Goal: Information Seeking & Learning: Learn about a topic

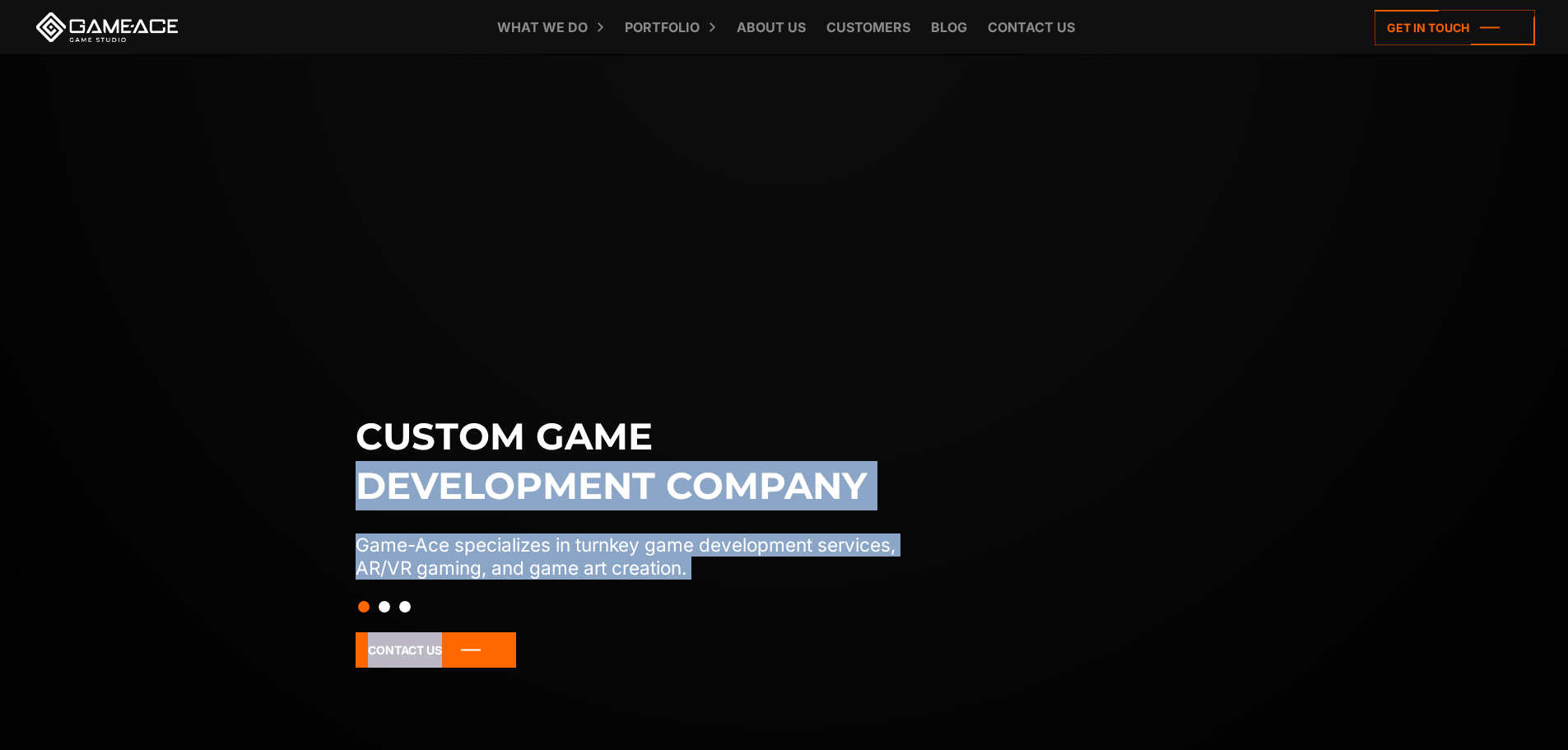
drag, startPoint x: 939, startPoint y: 383, endPoint x: 401, endPoint y: 347, distance: 539.2
click at [410, 347] on div "Custom game development company Game-Ace specializes in turnkey game developmen…" at bounding box center [784, 430] width 1568 height 750
click at [867, 548] on p "Game-Ace specializes in turnkey game development services, AR/VR gaming, and ga…" at bounding box center [643, 556] width 575 height 46
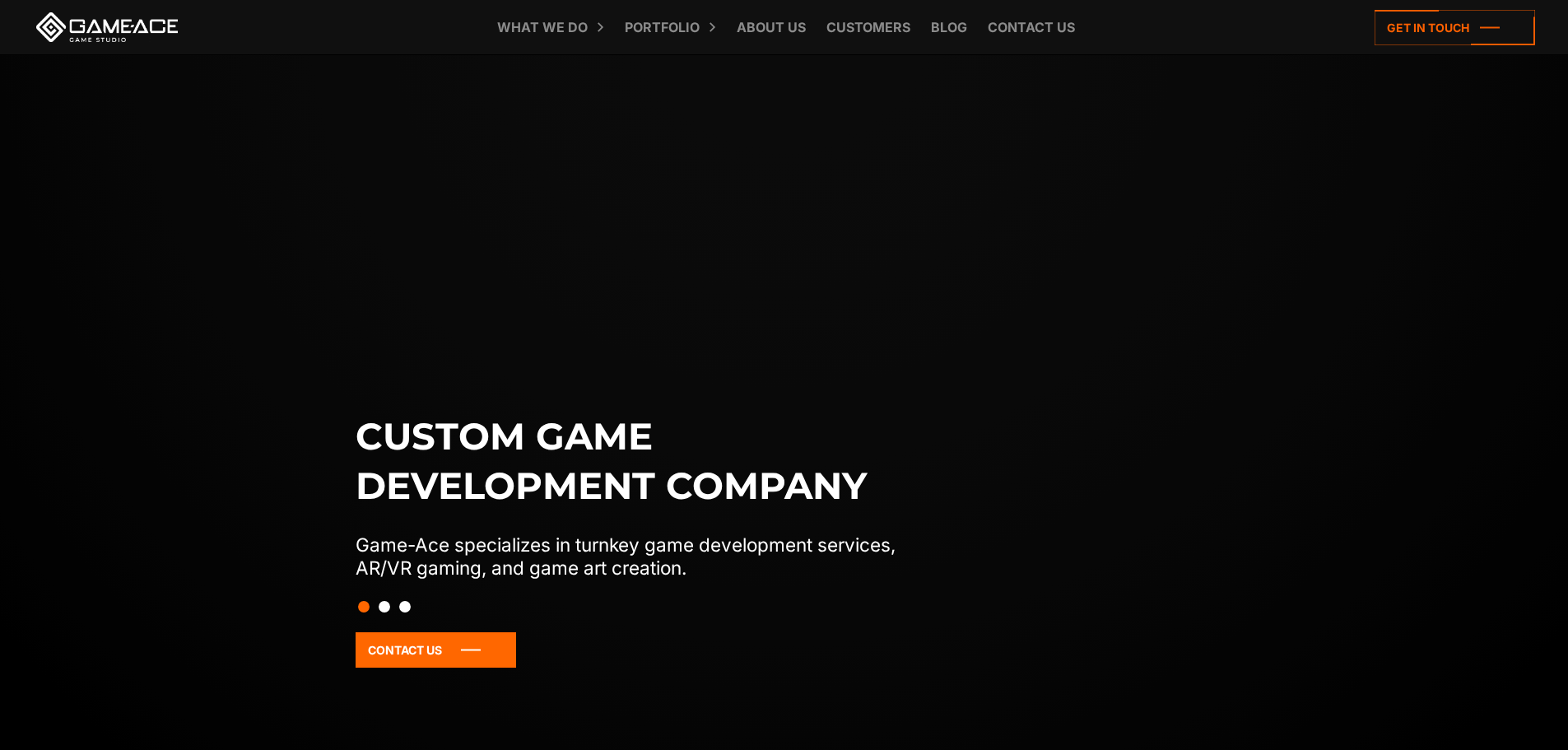
click at [385, 609] on button "Slide 2" at bounding box center [385, 606] width 12 height 28
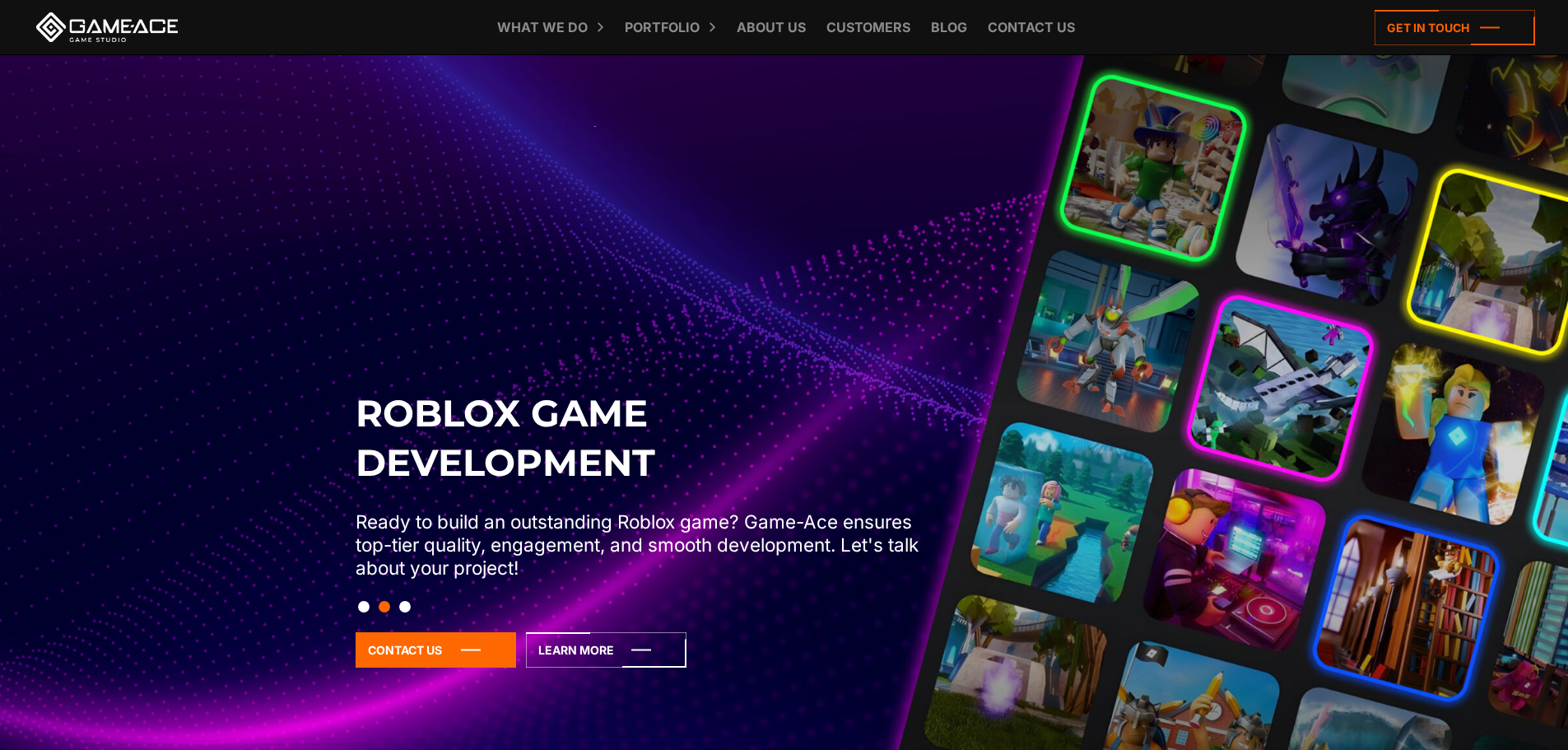
click at [402, 603] on button "Slide 3" at bounding box center [405, 606] width 12 height 28
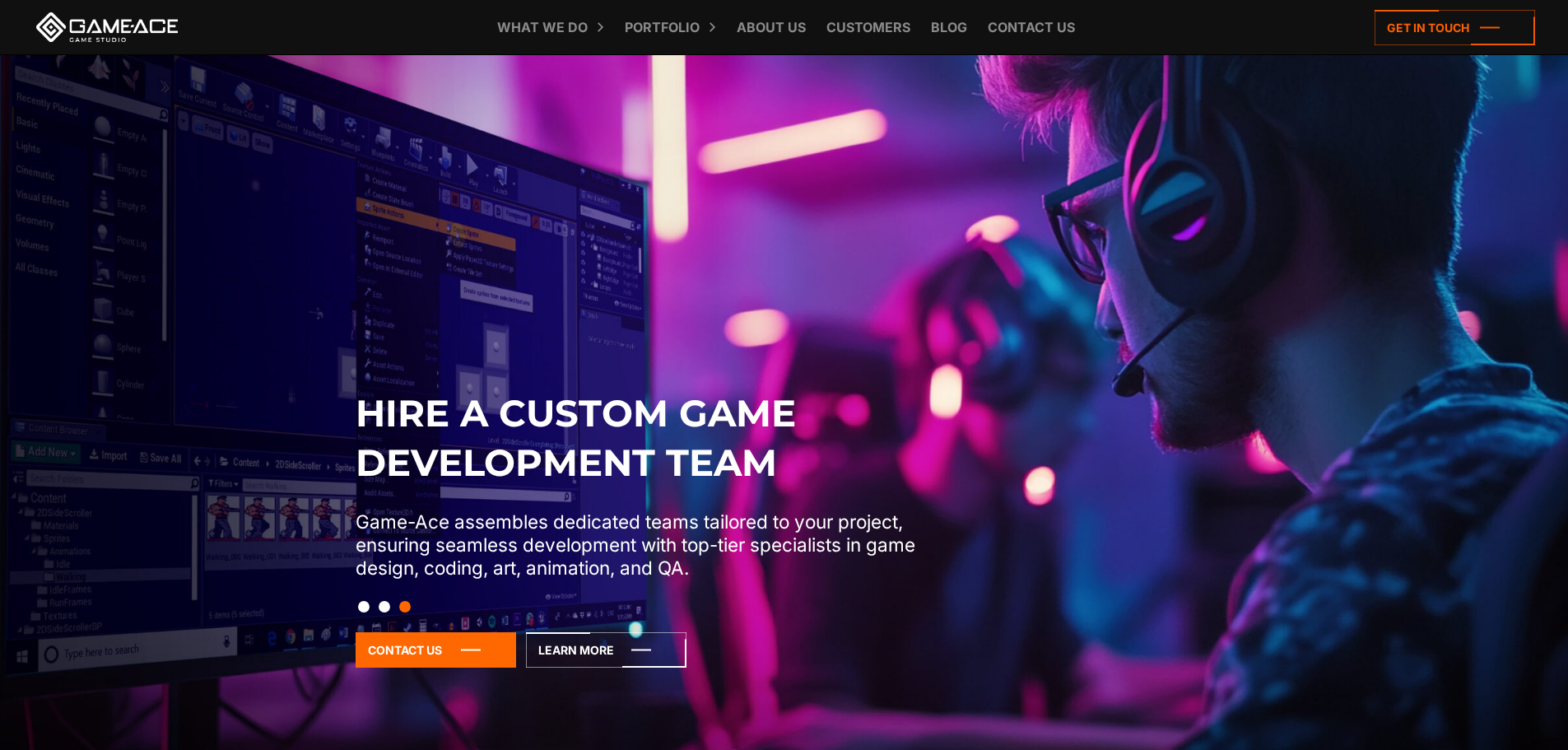
click at [364, 603] on button "Slide 1" at bounding box center [364, 606] width 12 height 28
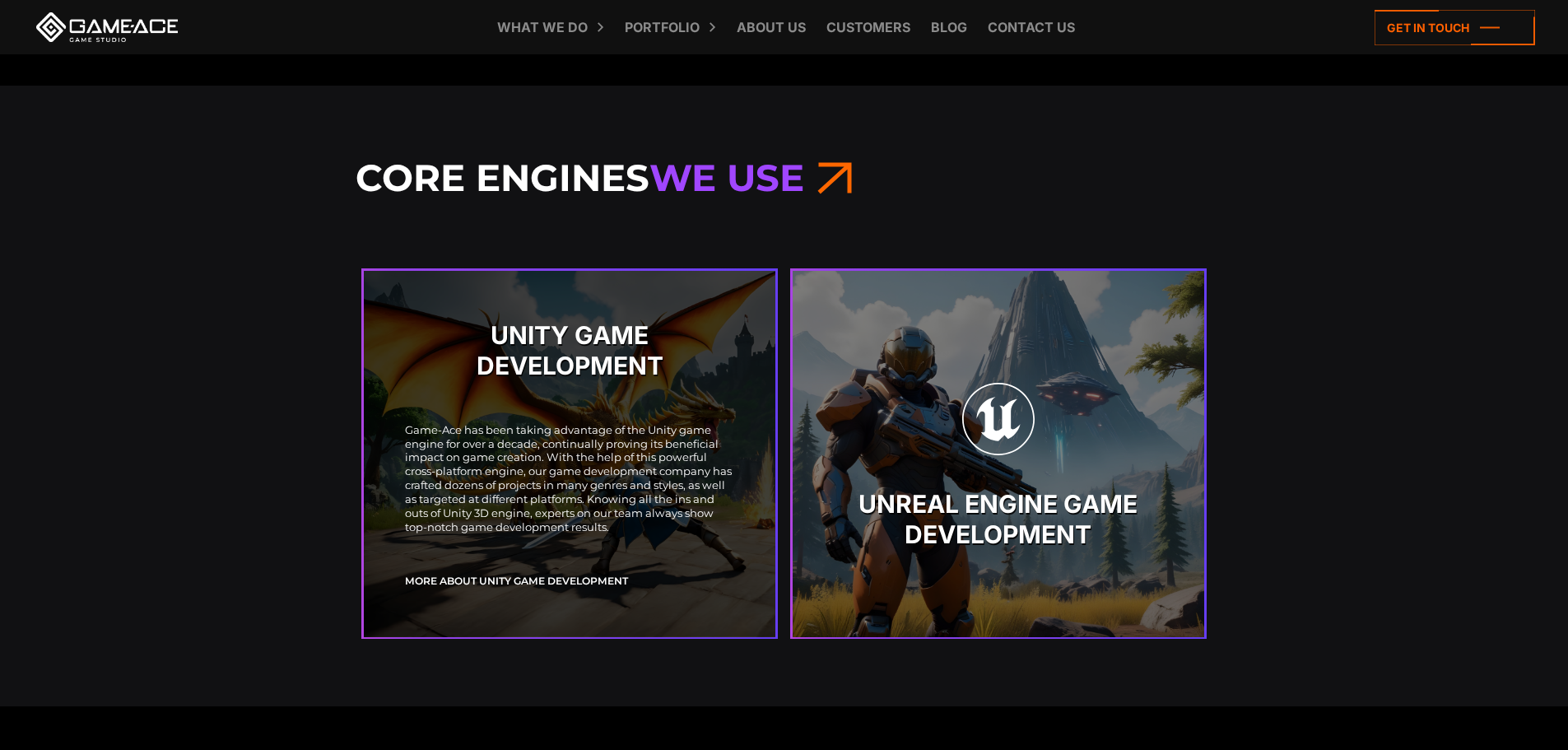
scroll to position [3375, 0]
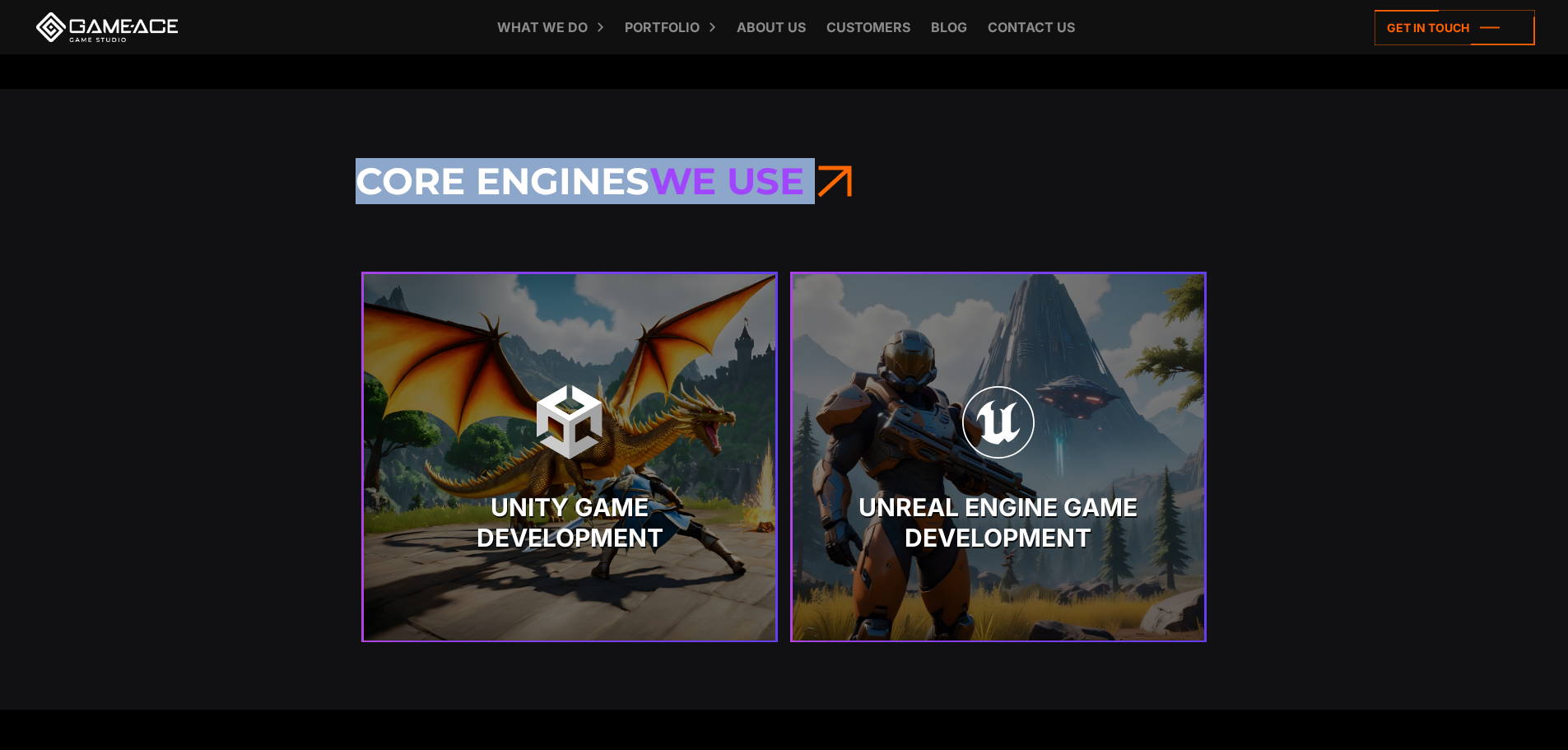
drag, startPoint x: 303, startPoint y: 181, endPoint x: 899, endPoint y: 173, distance: 596.1
click at [893, 168] on div "Core Engines We Use Unity Game Development Unity Game Development" at bounding box center [784, 399] width 1568 height 621
click at [918, 179] on h3 "Core Engines We Use" at bounding box center [784, 181] width 857 height 46
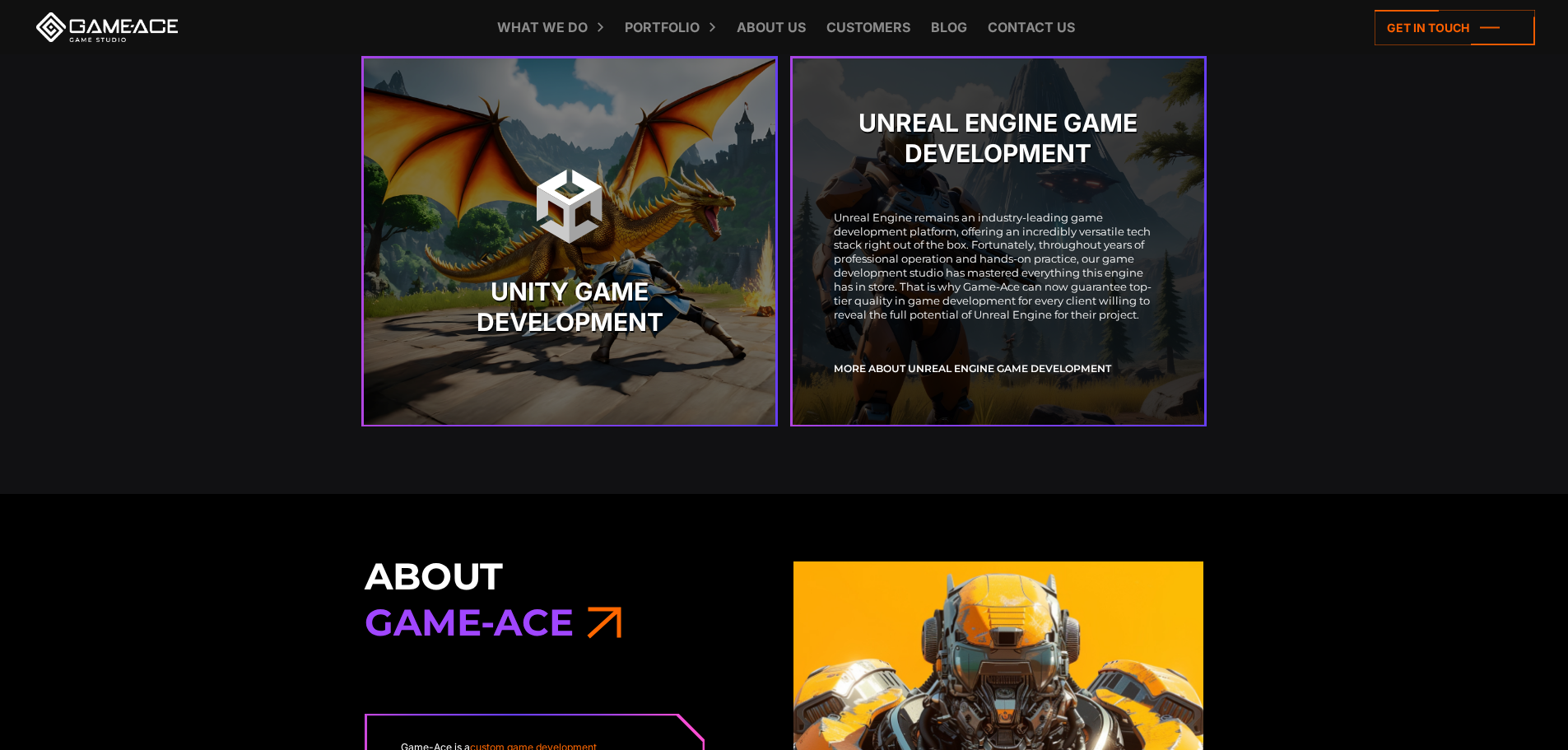
scroll to position [3704, 0]
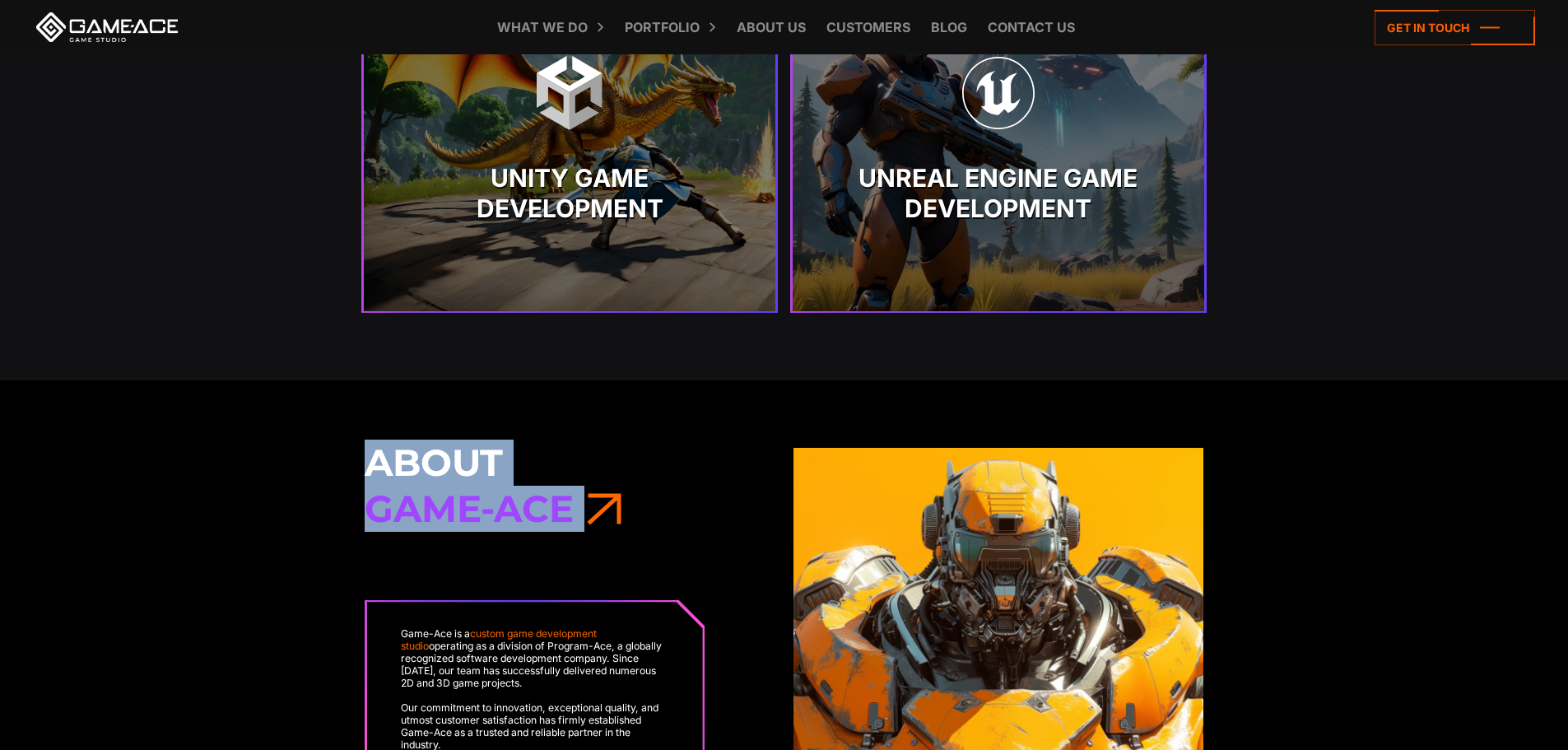
drag, startPoint x: 621, startPoint y: 520, endPoint x: 373, endPoint y: 463, distance: 254.5
click at [373, 463] on h3 "About Game-Ace" at bounding box center [569, 485] width 410 height 93
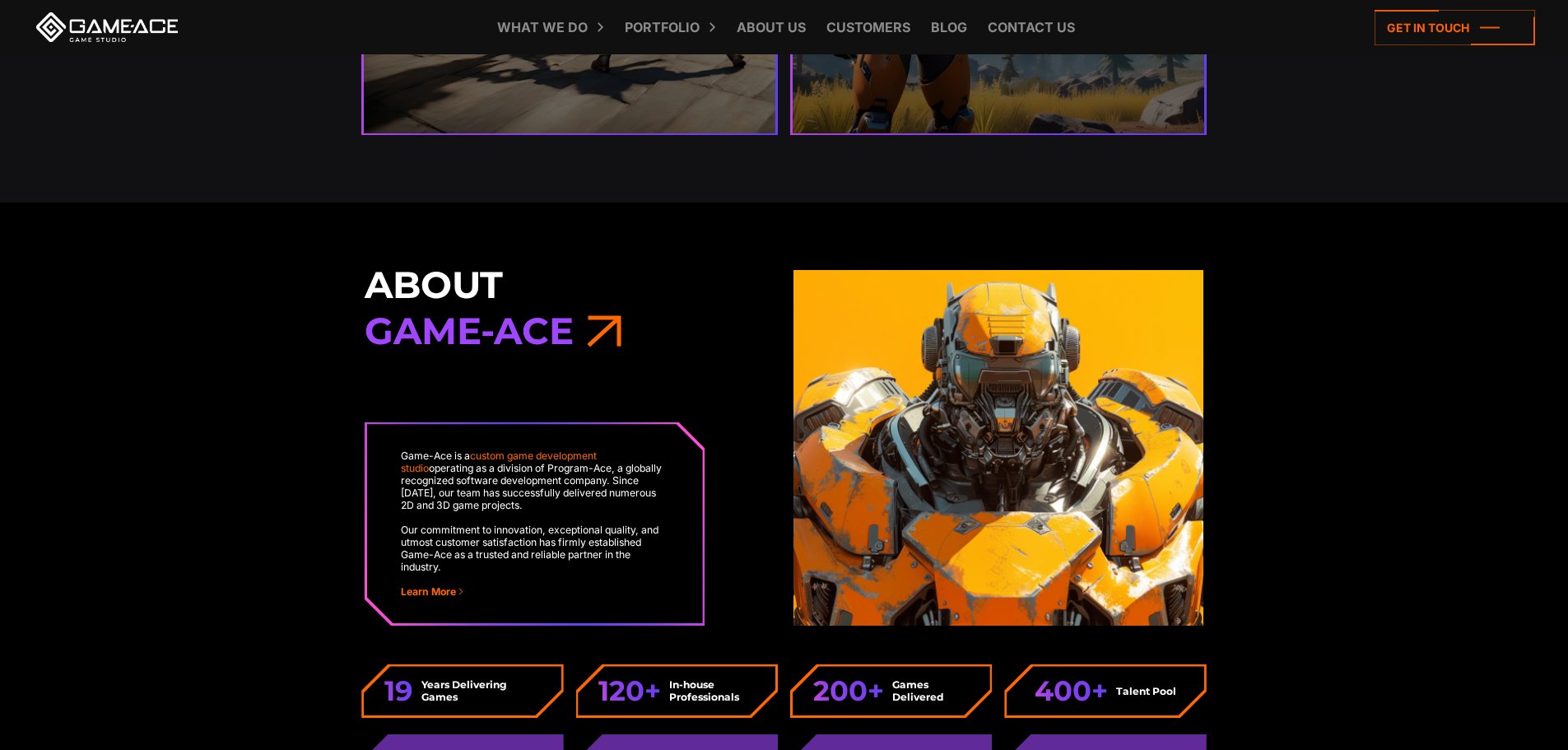
scroll to position [3951, 0]
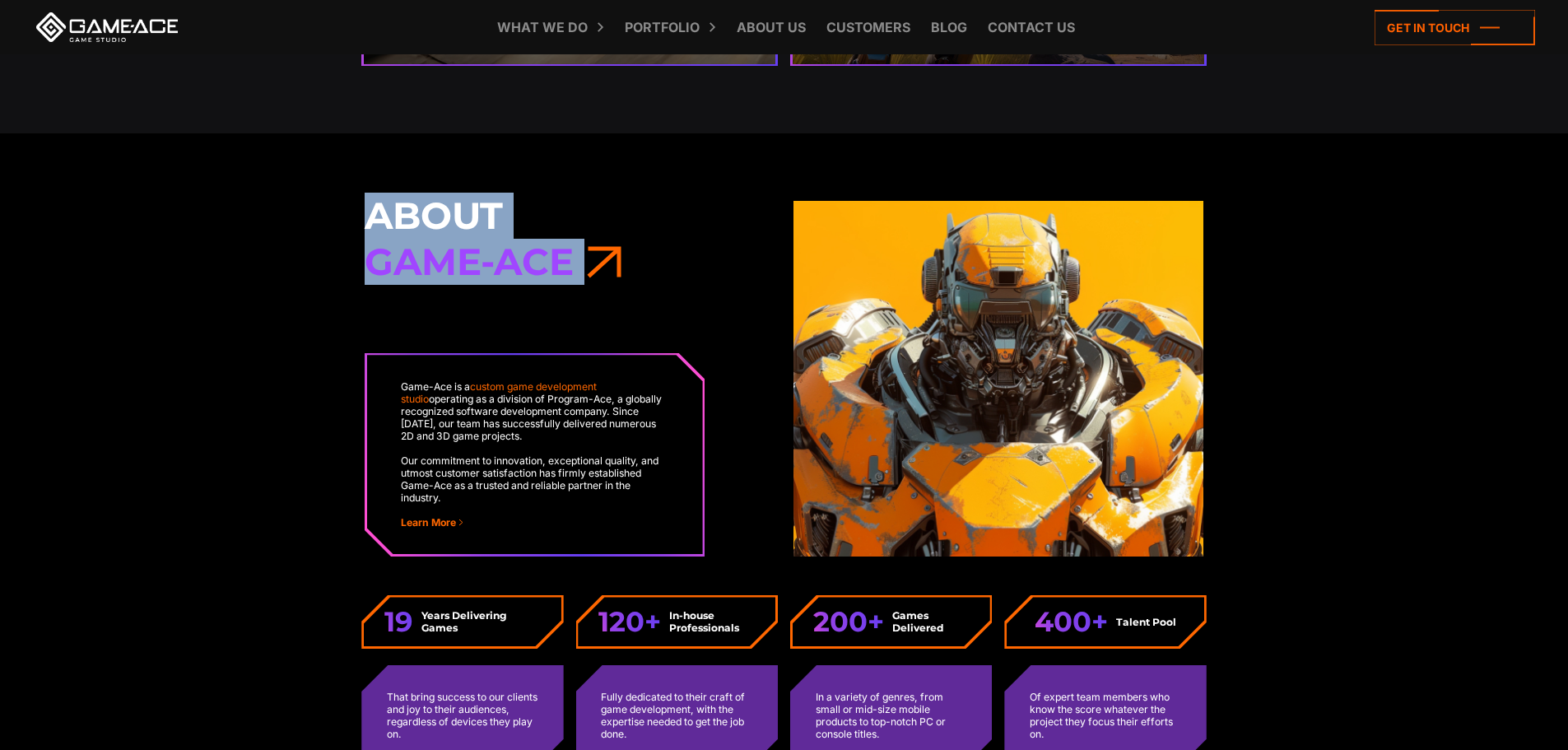
drag, startPoint x: 569, startPoint y: 278, endPoint x: 358, endPoint y: 214, distance: 220.5
click at [358, 214] on div "About Game-Ace Game-Ace is a custom game development studio operating as a divi…" at bounding box center [570, 379] width 429 height 355
click at [681, 215] on h3 "About Game-Ace" at bounding box center [569, 239] width 410 height 93
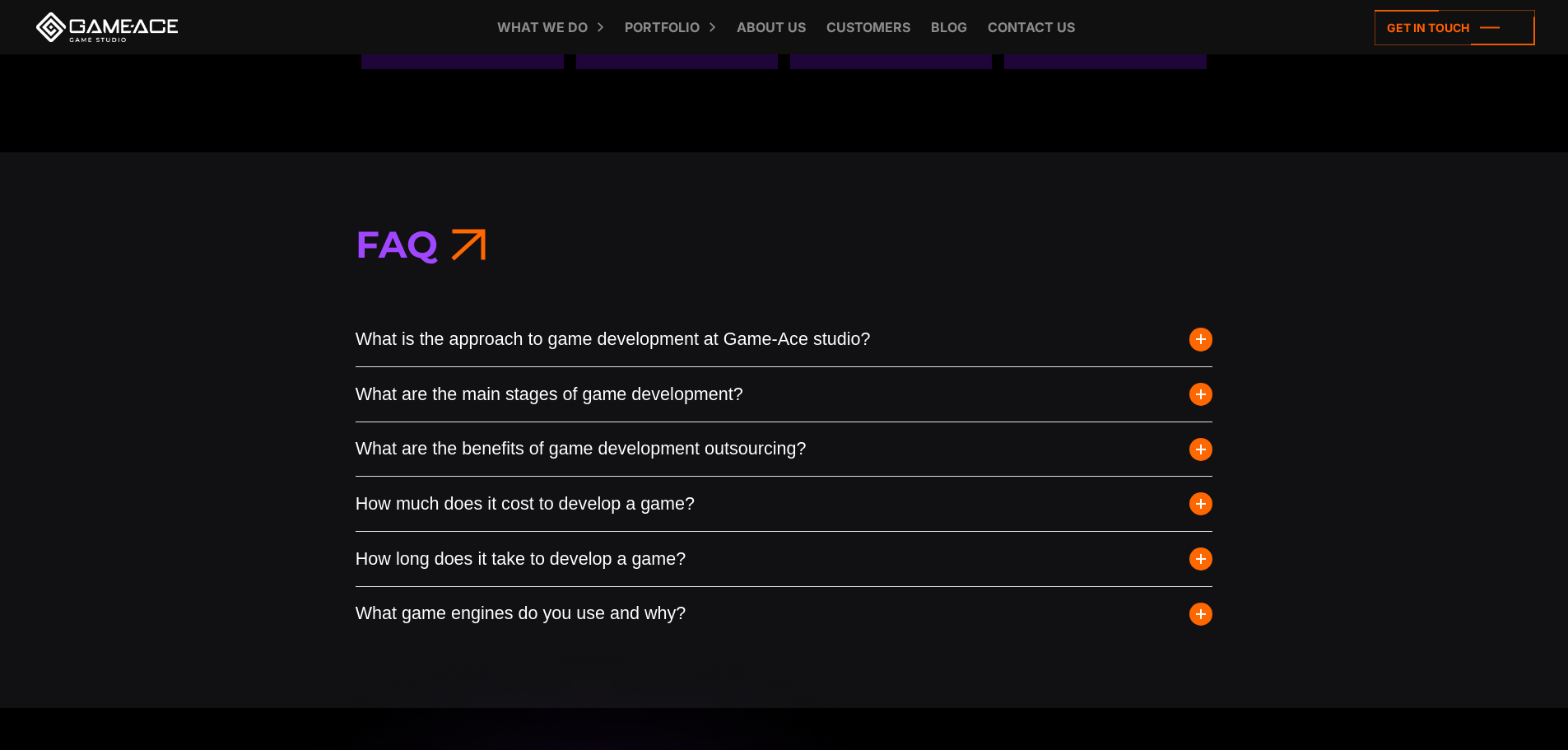
scroll to position [6173, 0]
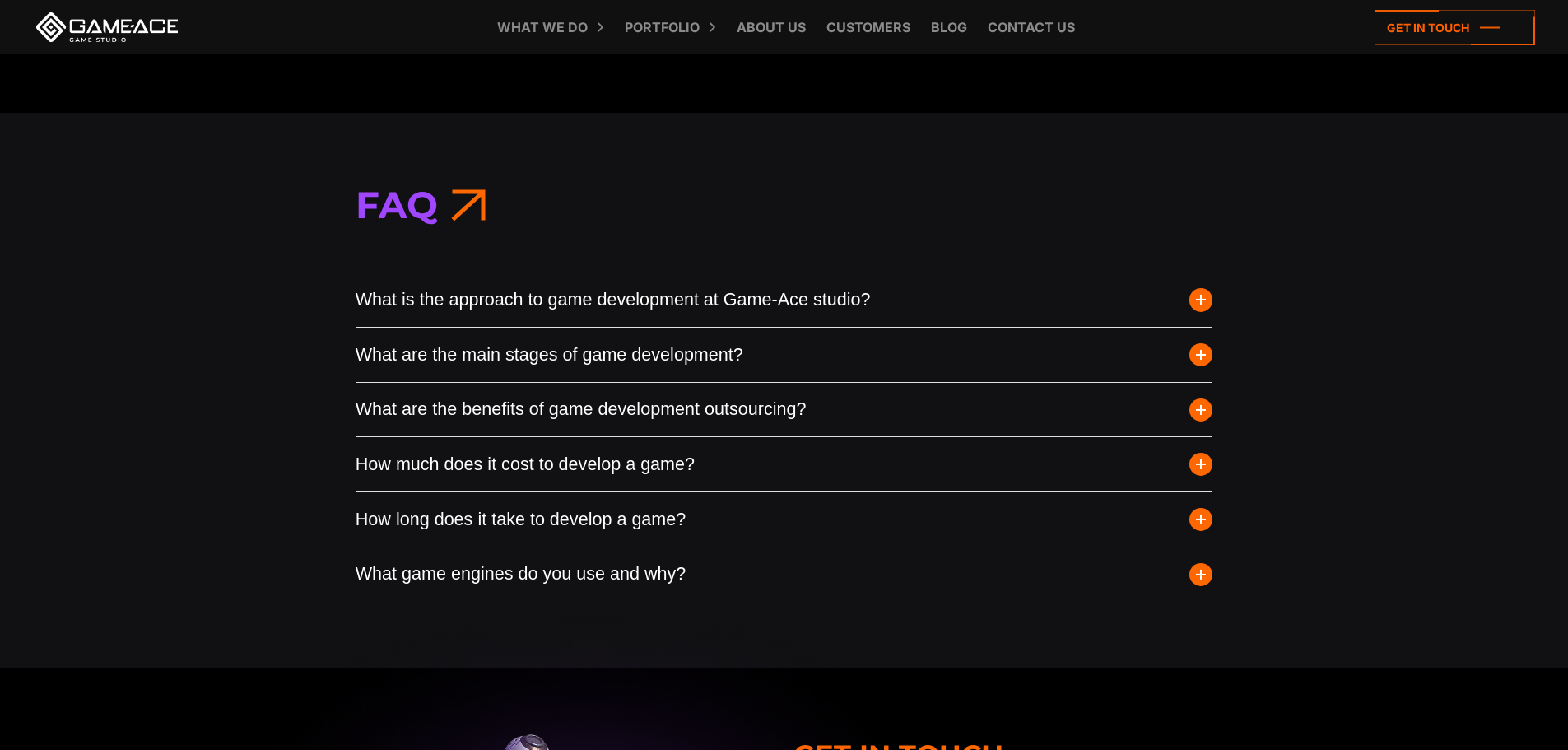
click at [1201, 300] on span "button" at bounding box center [1201, 300] width 23 height 23
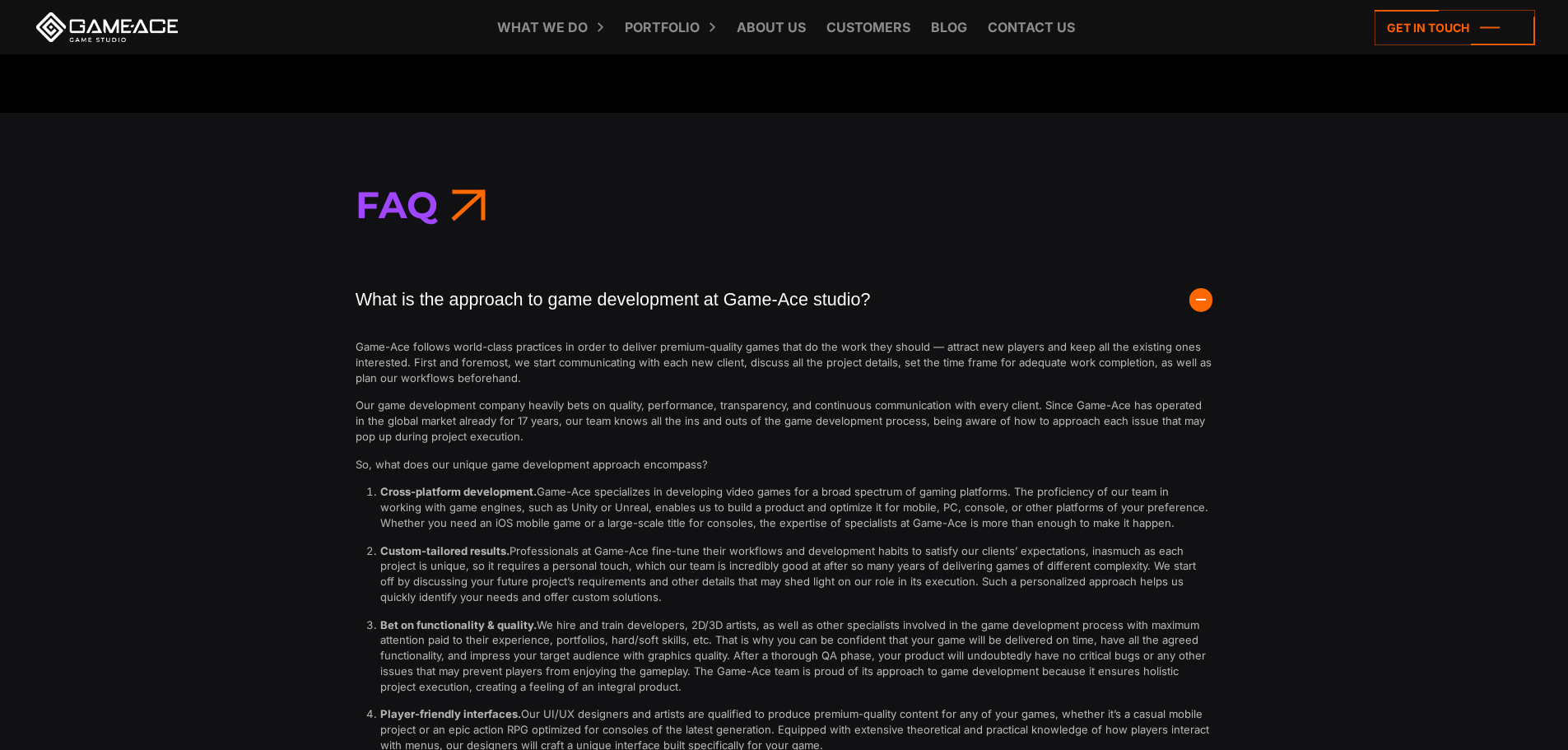
click at [1201, 300] on span "button" at bounding box center [1201, 300] width 23 height 23
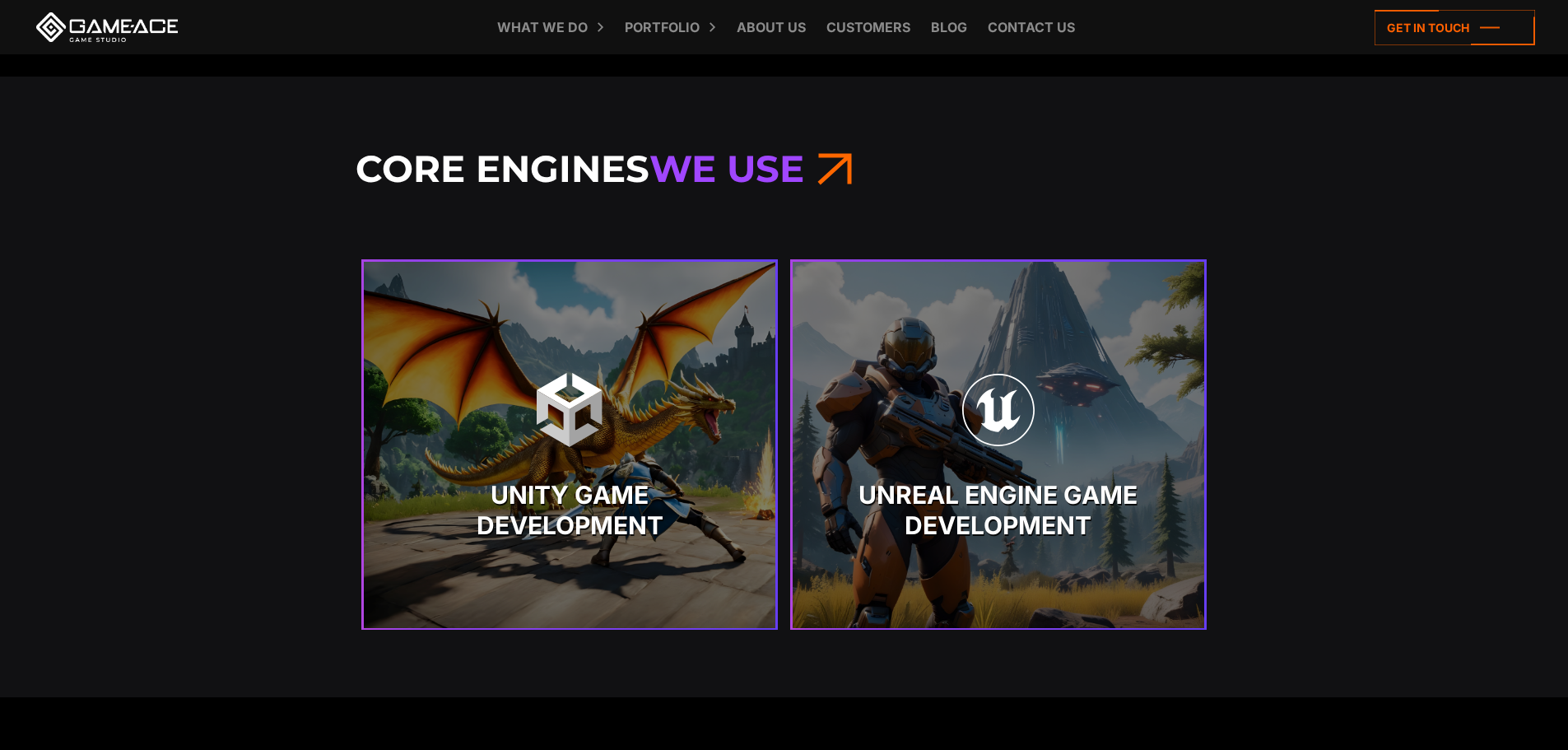
scroll to position [3342, 0]
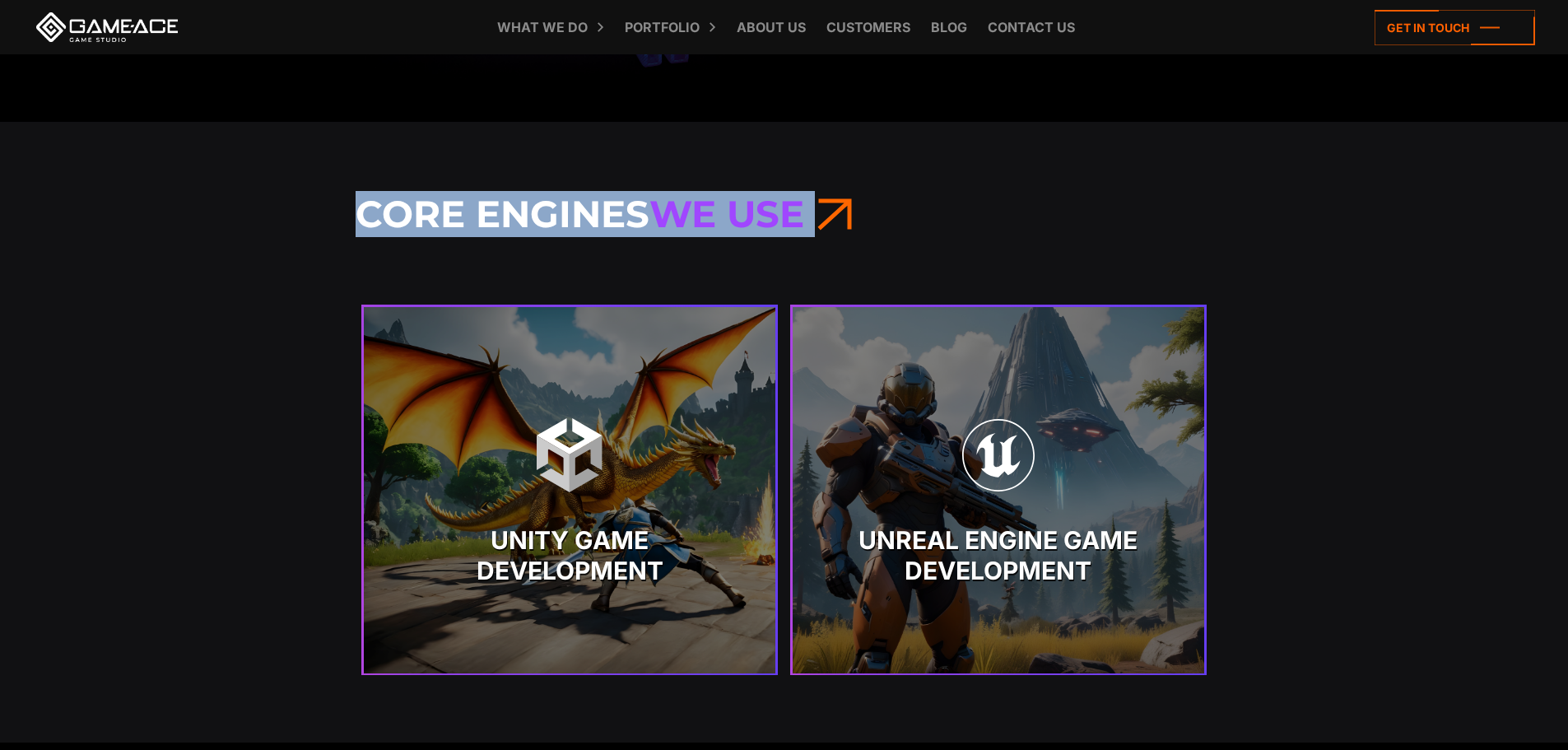
drag, startPoint x: 880, startPoint y: 204, endPoint x: 192, endPoint y: 194, distance: 688.1
click at [192, 194] on div "Core Engines We Use Unity Game Development Unity Game Development" at bounding box center [784, 432] width 1568 height 621
click at [882, 184] on div "Core Engines We Use Unity Game Development Unity Game Development" at bounding box center [784, 432] width 1568 height 621
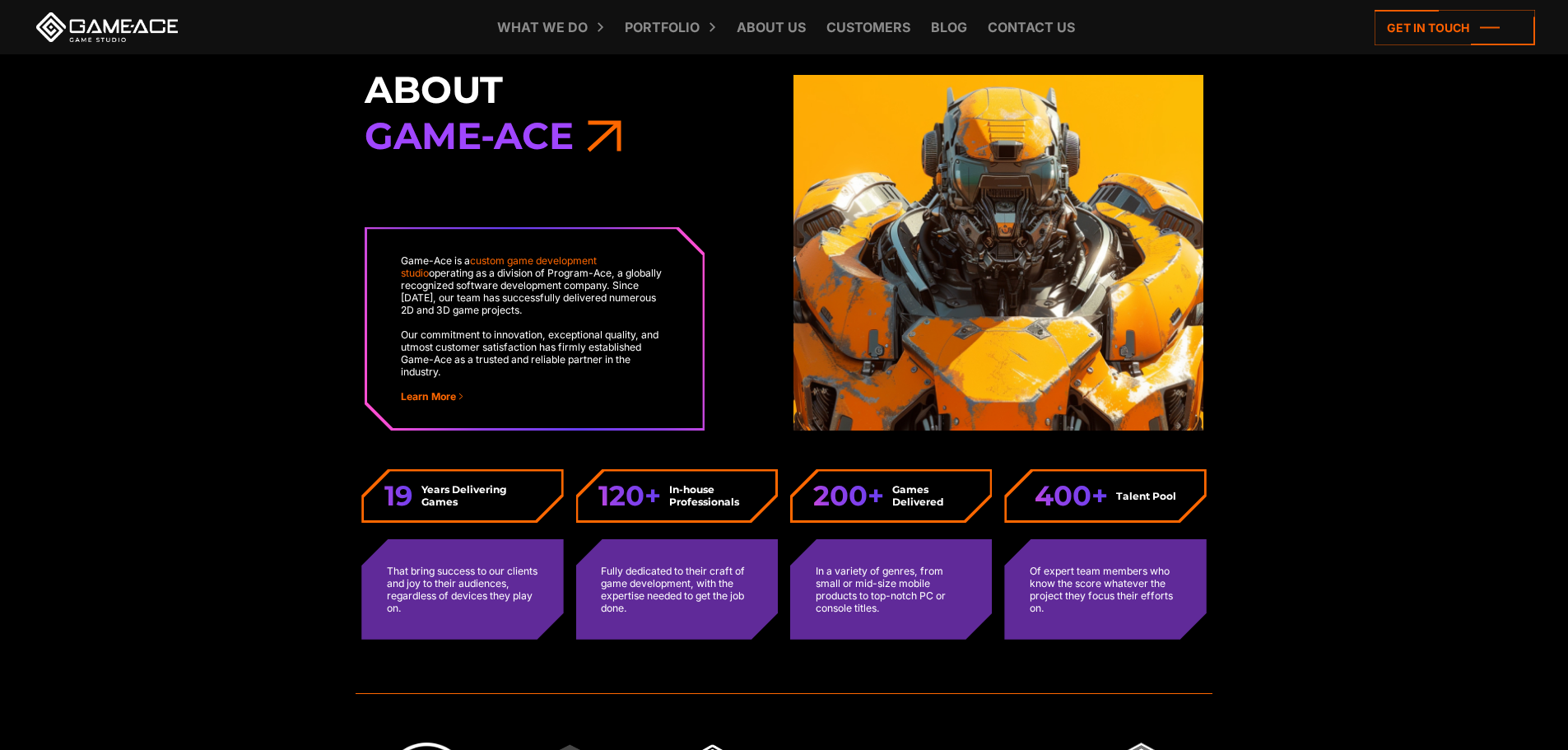
scroll to position [4083, 0]
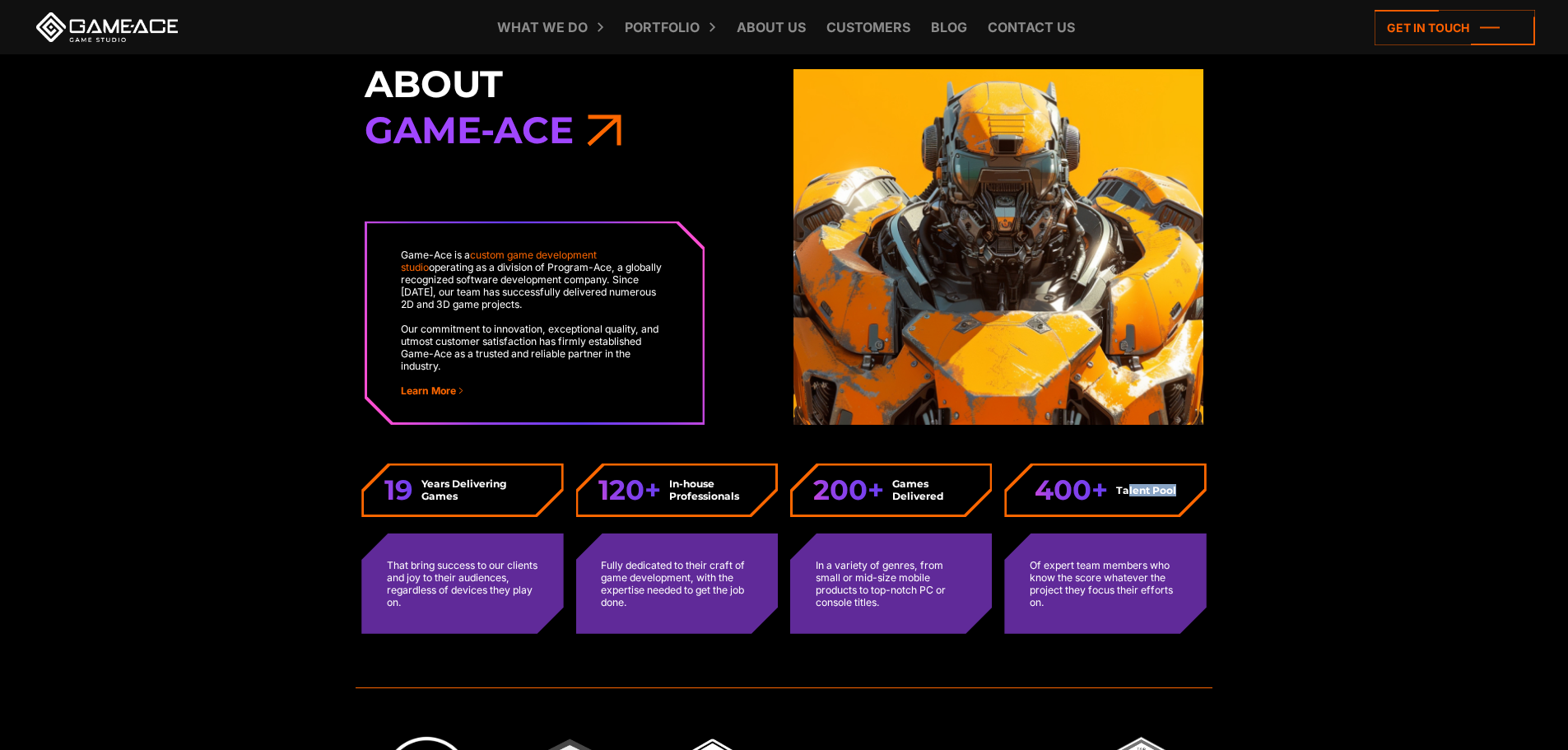
drag, startPoint x: 1128, startPoint y: 481, endPoint x: 1231, endPoint y: 470, distance: 103.6
click at [1231, 470] on div "About Game-Ace Game-Ace is a custom game development studio operating as a divi…" at bounding box center [784, 380] width 1568 height 622
click at [1269, 491] on div "About Game-Ace Game-Ace is a custom game development studio operating as a divi…" at bounding box center [784, 380] width 1568 height 622
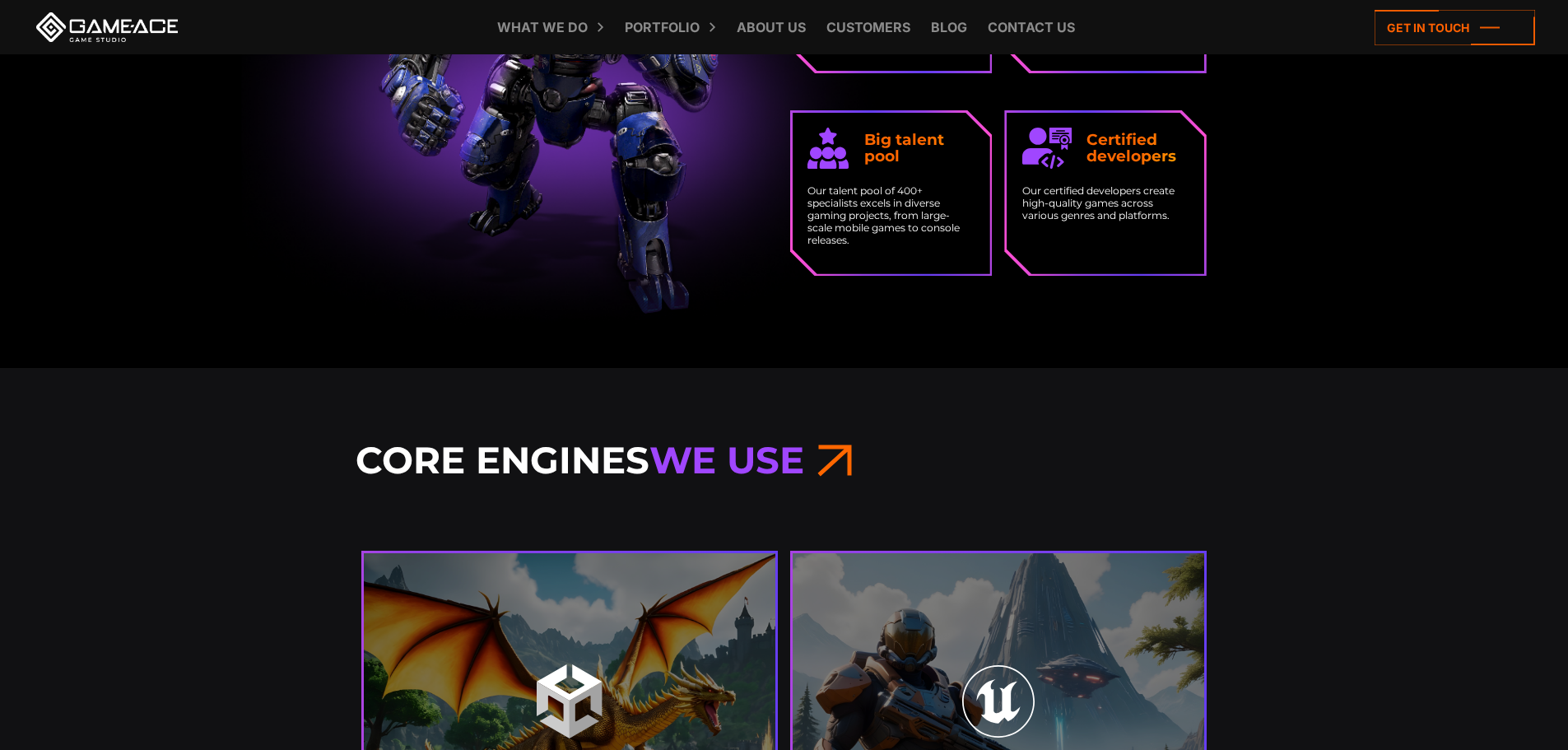
scroll to position [3095, 0]
